Goal: Task Accomplishment & Management: Manage account settings

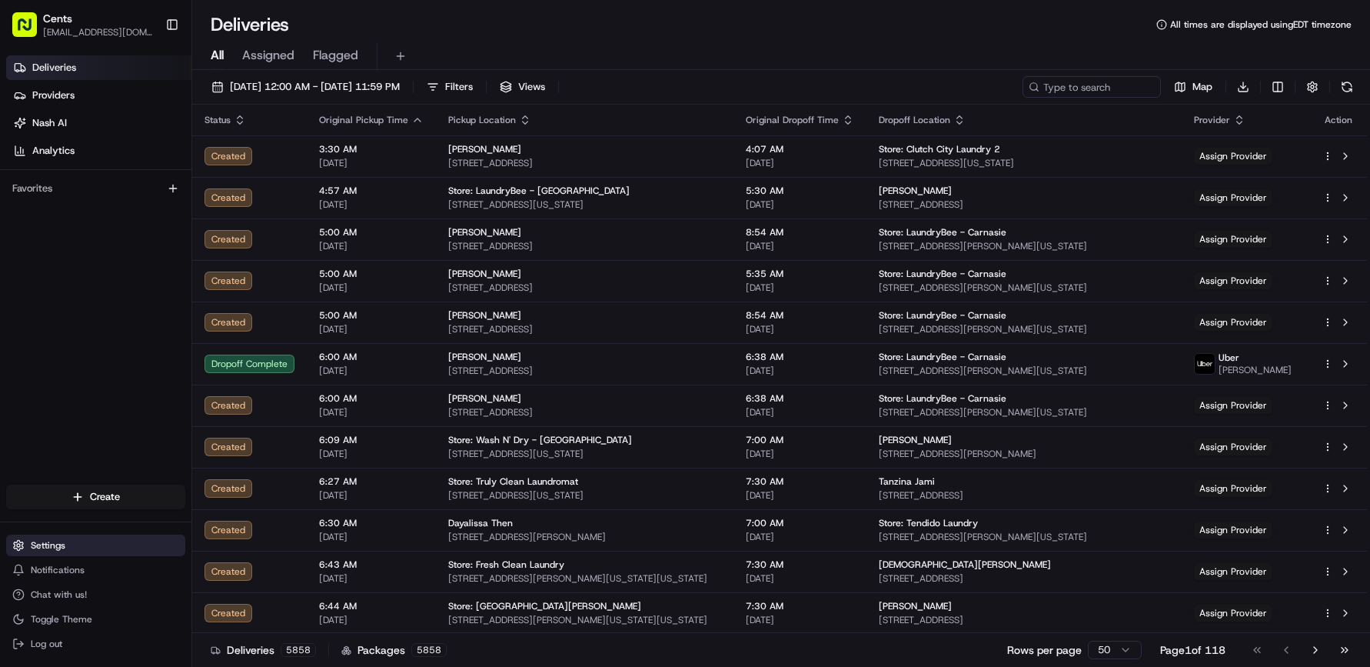
click at [65, 549] on span "Settings" at bounding box center [48, 545] width 35 height 12
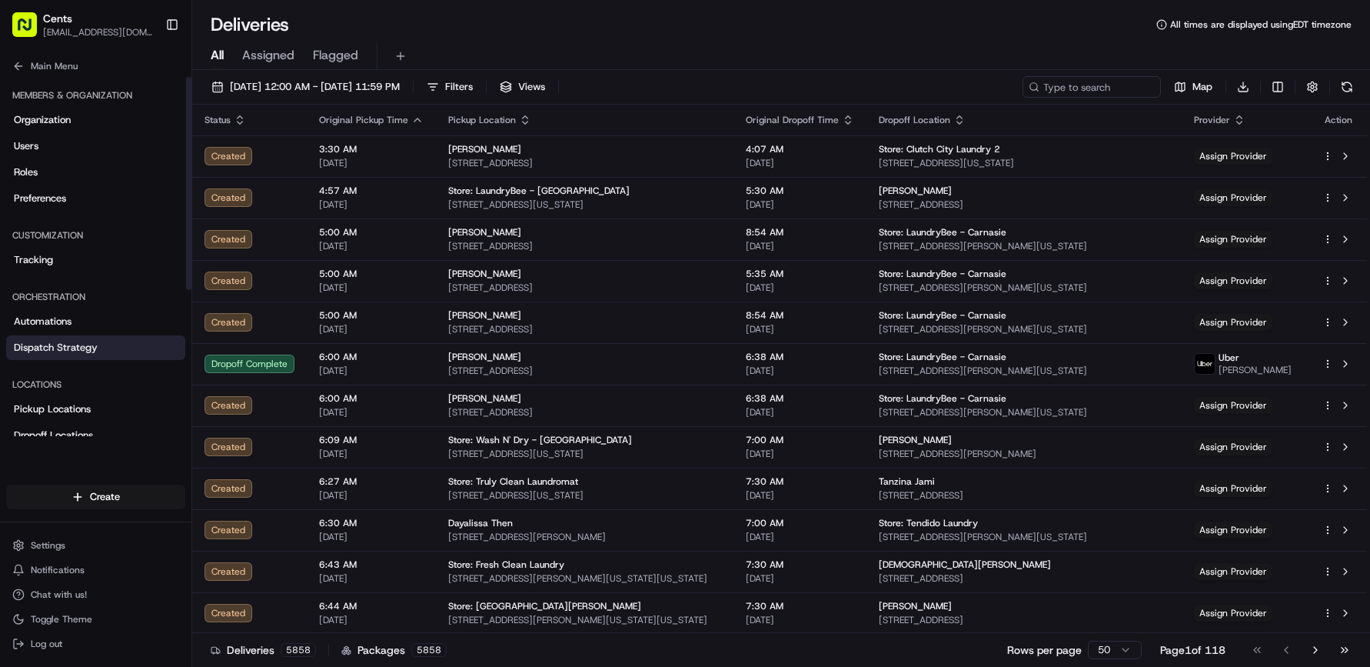
click at [93, 346] on span "Dispatch Strategy" at bounding box center [56, 348] width 84 height 14
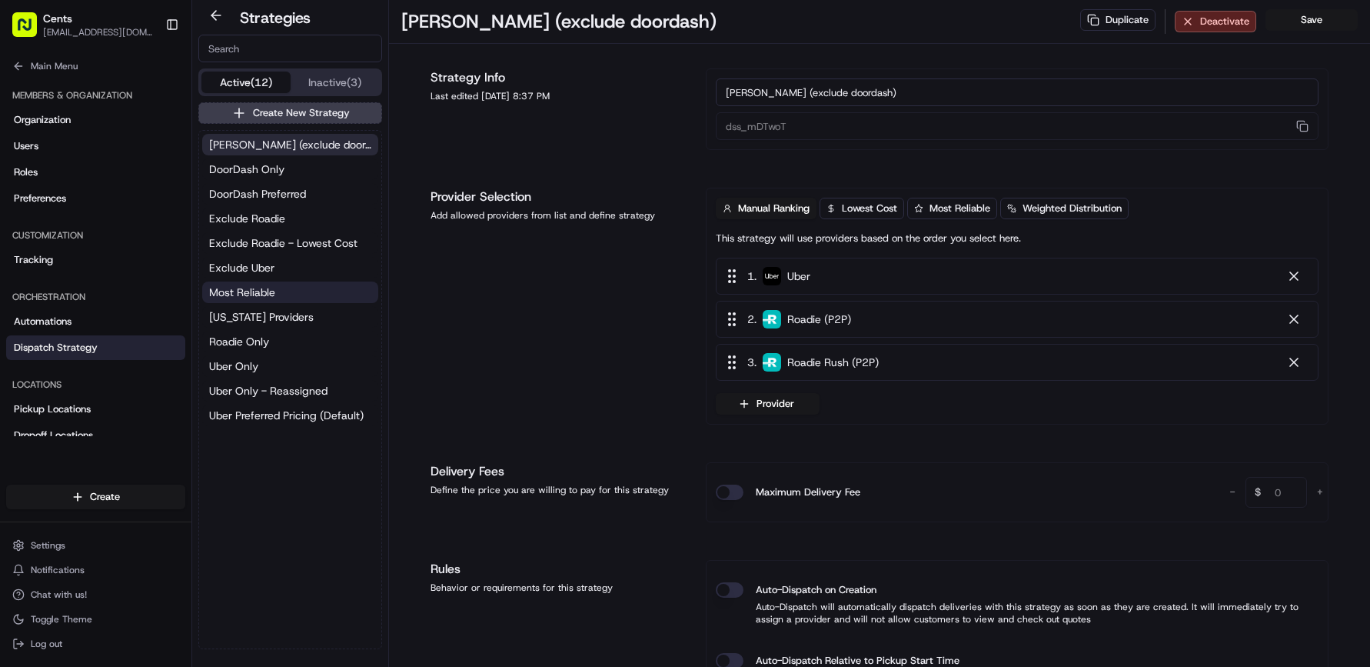
click at [285, 289] on button "Most Reliable" at bounding box center [290, 292] width 176 height 22
